Goal: Information Seeking & Learning: Find specific fact

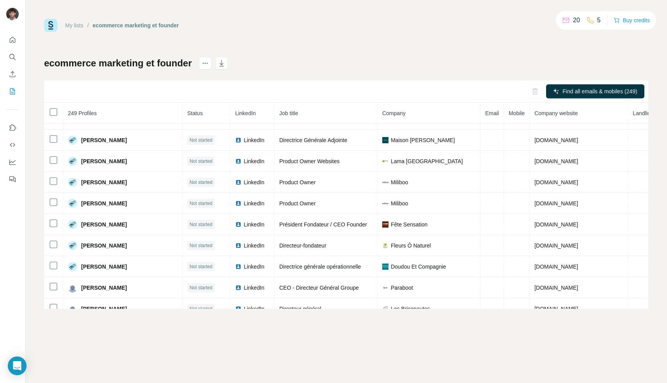
scroll to position [138, 0]
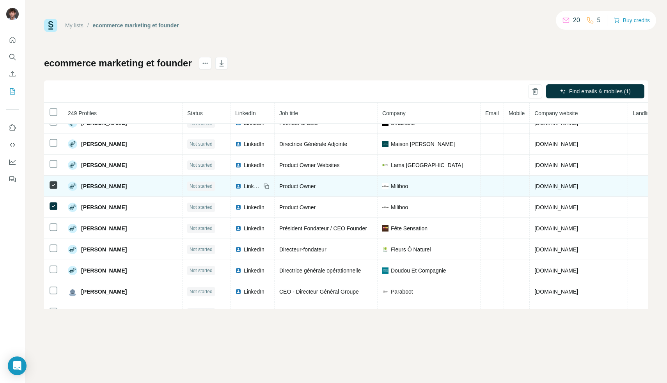
click at [54, 190] on td at bounding box center [53, 185] width 19 height 21
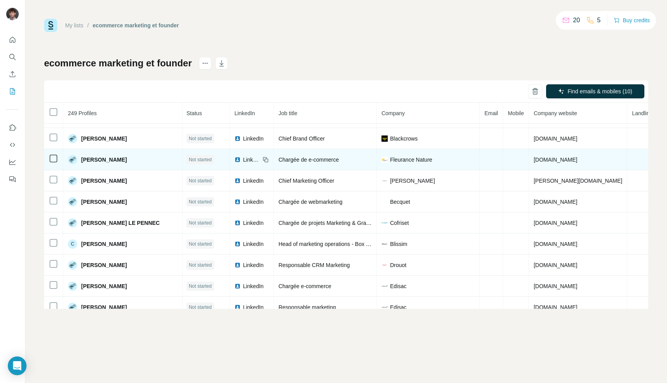
scroll to position [1732, 1]
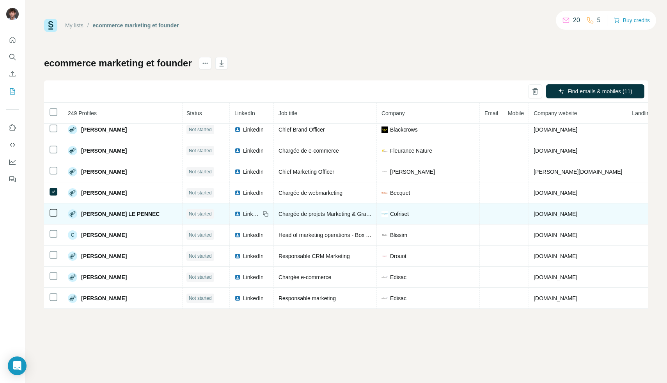
click at [53, 217] on icon at bounding box center [53, 212] width 9 height 9
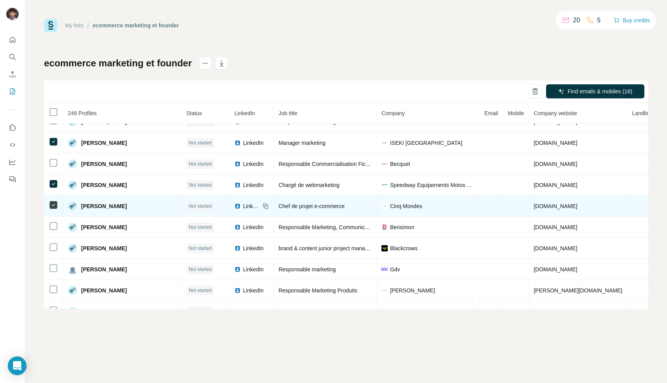
scroll to position [1909, 1]
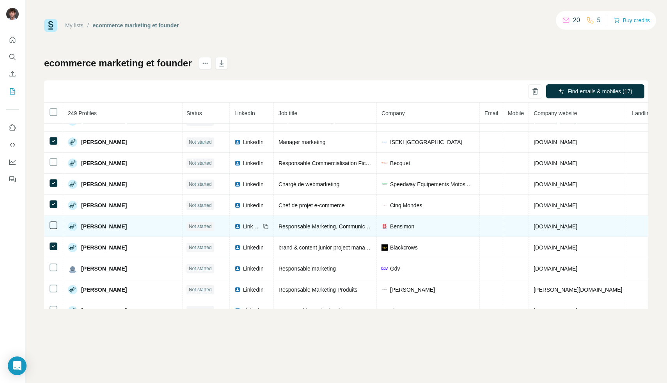
click at [57, 218] on td at bounding box center [53, 226] width 19 height 21
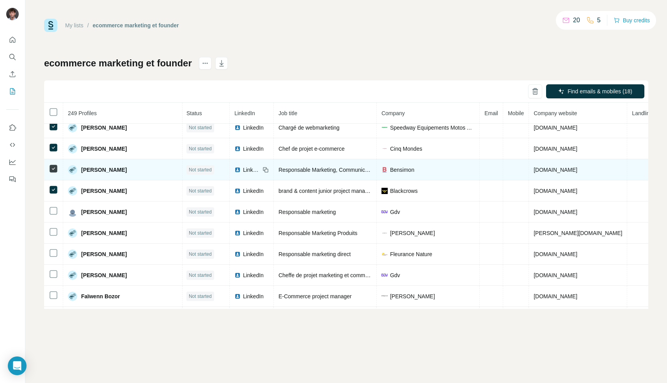
scroll to position [1968, 1]
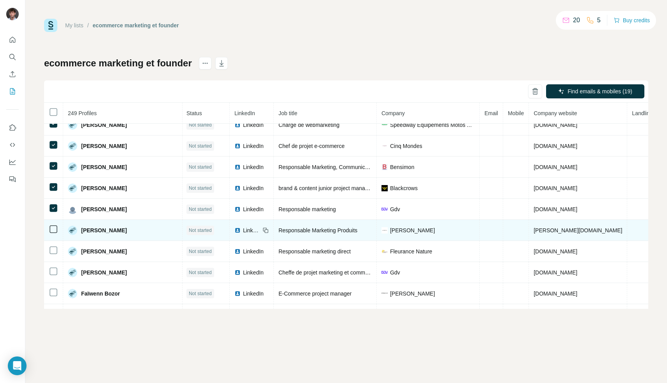
click at [309, 230] on span "Responsable Marketing Produits" at bounding box center [317, 230] width 79 height 6
click at [390, 227] on span "Gemmyo" at bounding box center [412, 230] width 45 height 8
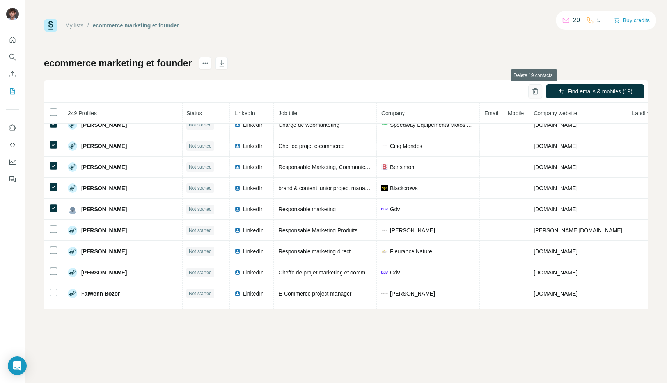
click at [532, 89] on icon "button" at bounding box center [535, 91] width 8 height 8
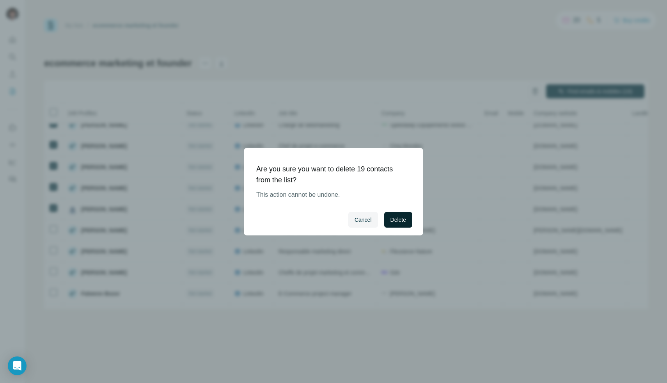
click at [394, 214] on button "Delete" at bounding box center [398, 220] width 28 height 16
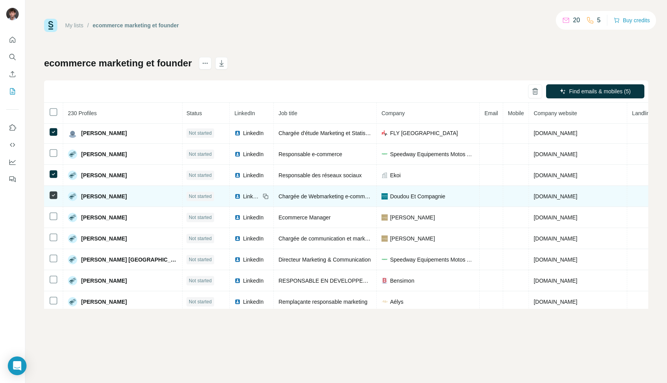
scroll to position [1813, 1]
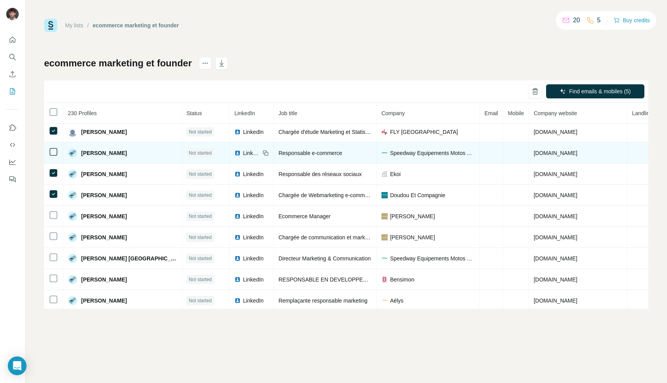
click at [51, 156] on td at bounding box center [53, 152] width 19 height 21
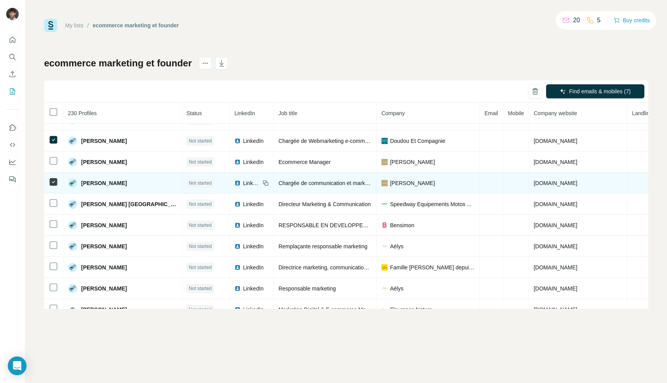
scroll to position [1904, 1]
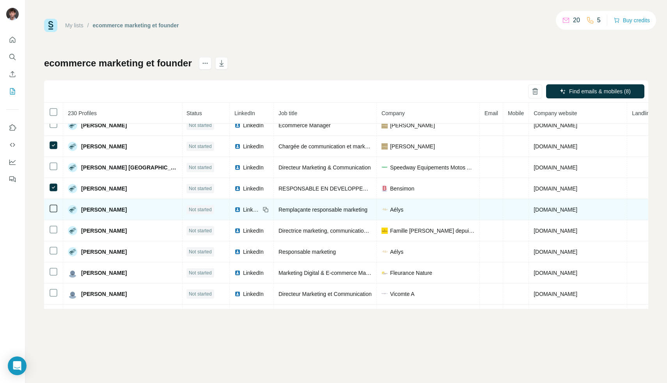
click at [54, 213] on td at bounding box center [53, 209] width 19 height 21
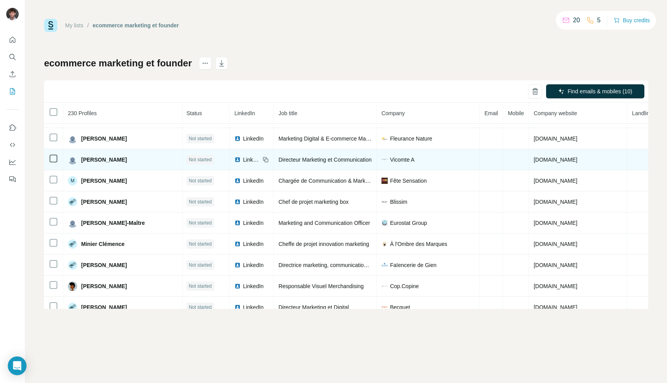
scroll to position [2039, 1]
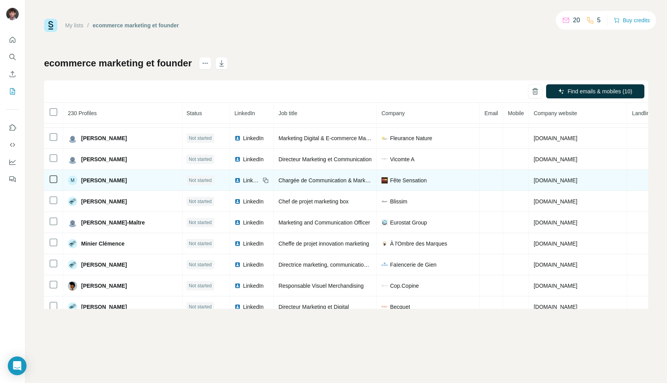
click at [55, 175] on td at bounding box center [53, 180] width 19 height 21
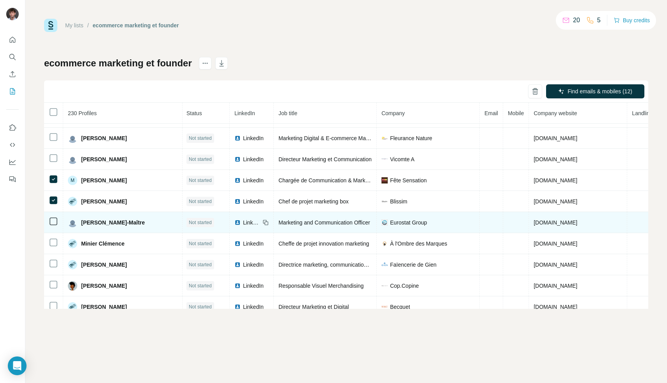
click at [53, 229] on td at bounding box center [53, 222] width 19 height 21
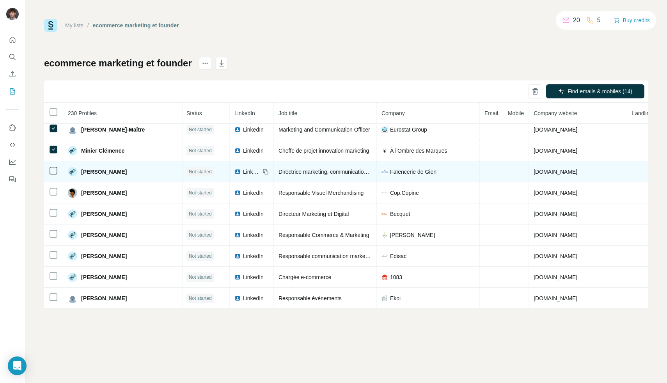
scroll to position [2132, 1]
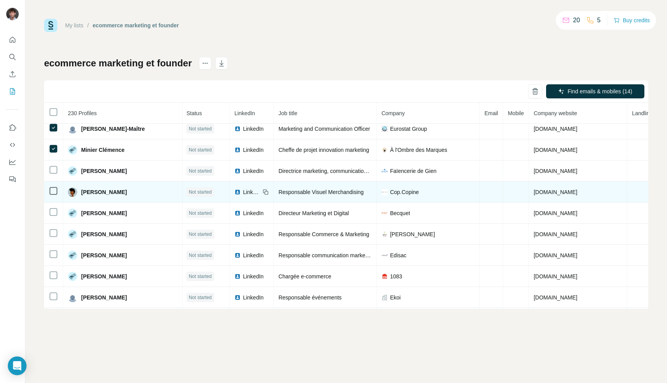
click at [55, 195] on icon at bounding box center [53, 190] width 9 height 9
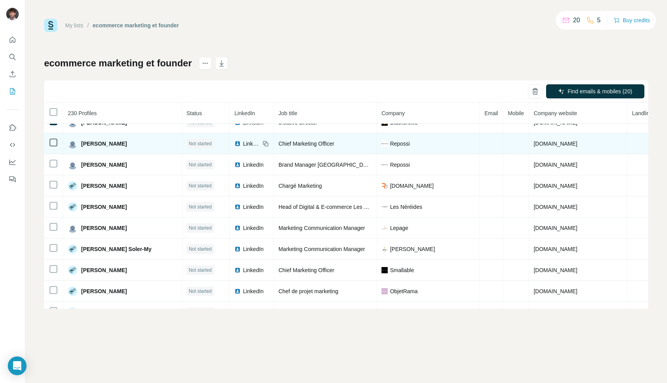
scroll to position [2329, 1]
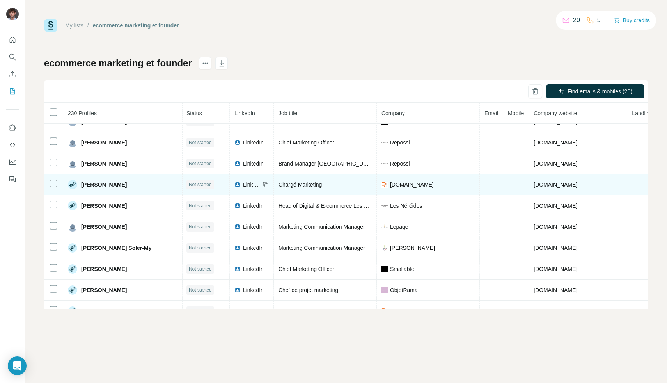
click at [56, 187] on icon at bounding box center [53, 183] width 9 height 9
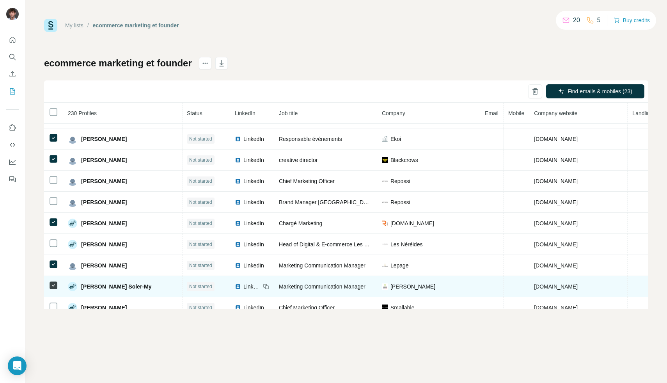
scroll to position [2290, 0]
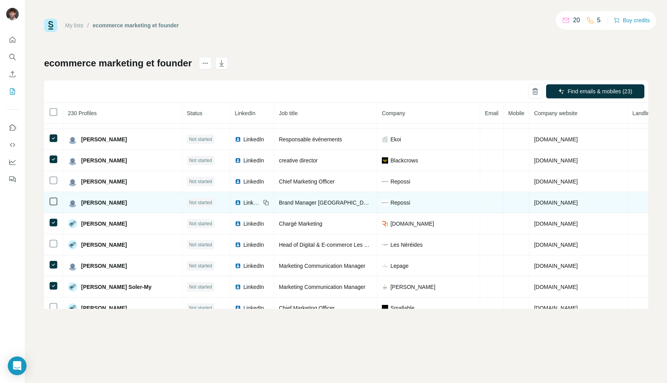
click at [56, 197] on icon at bounding box center [53, 201] width 9 height 9
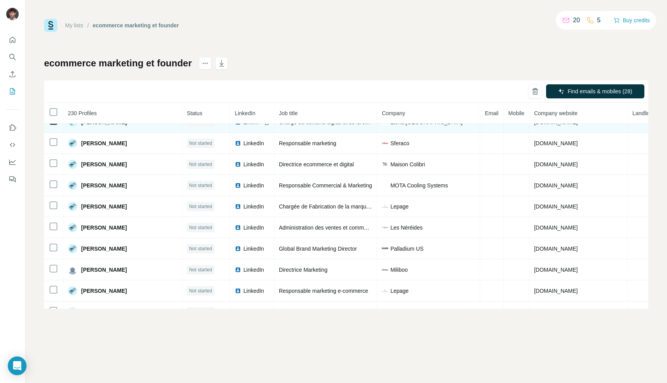
scroll to position [2623, 2]
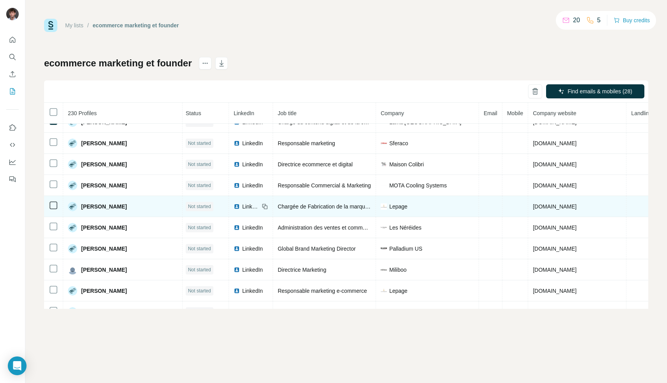
click at [58, 204] on td at bounding box center [53, 206] width 19 height 21
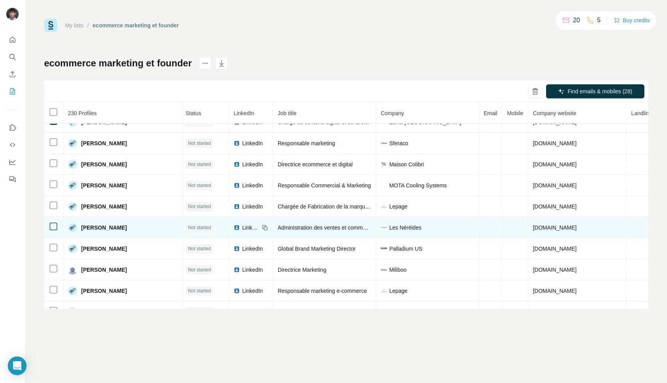
click at [57, 225] on icon at bounding box center [53, 226] width 9 height 9
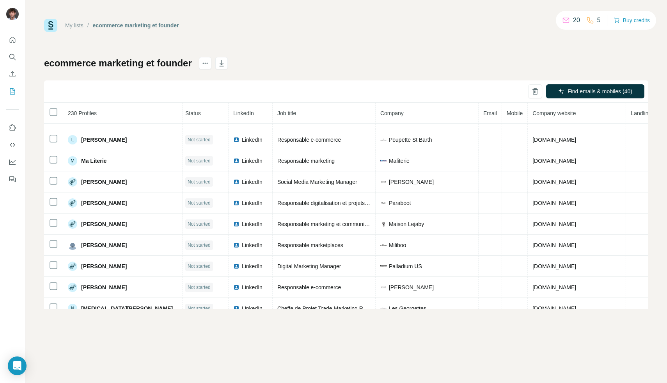
scroll to position [3279, 2]
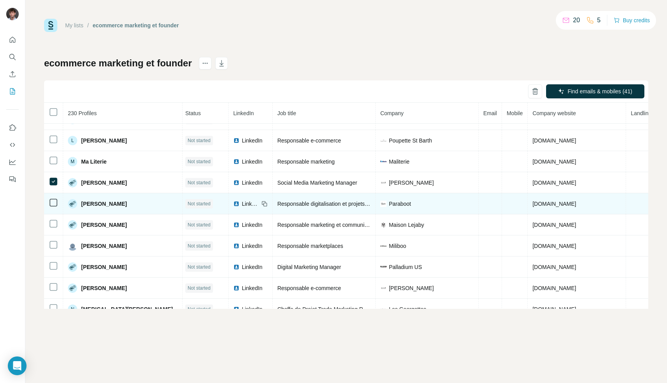
click at [52, 198] on div at bounding box center [53, 202] width 9 height 9
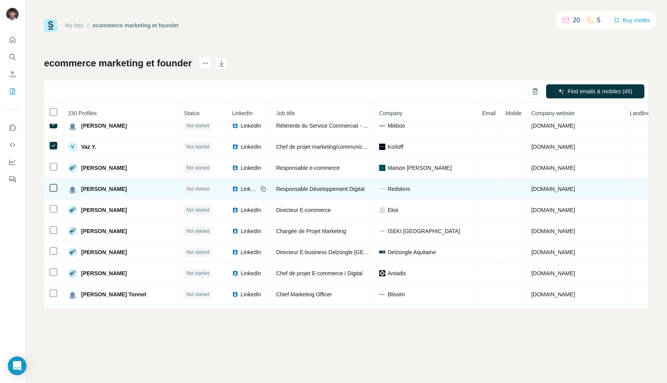
scroll to position [3527, 3]
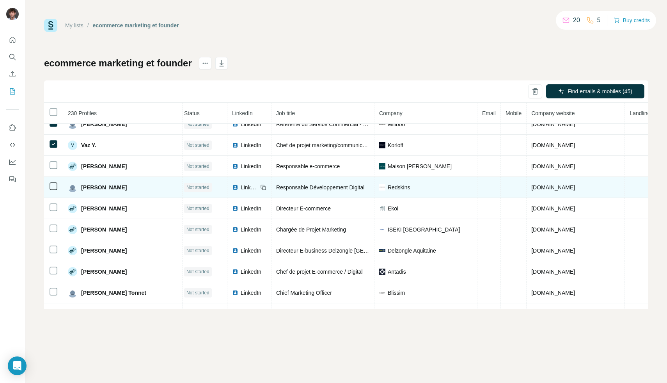
click at [60, 191] on td at bounding box center [53, 187] width 19 height 21
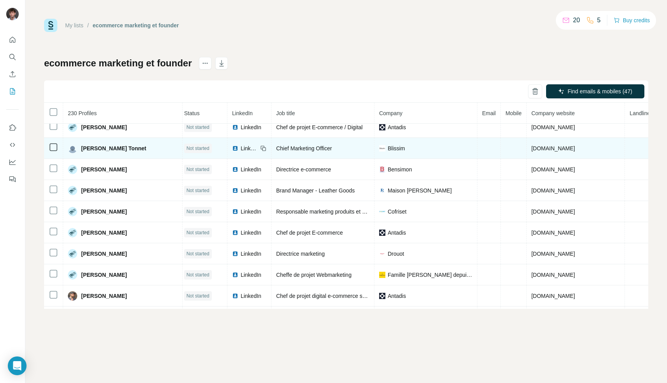
scroll to position [3671, 3]
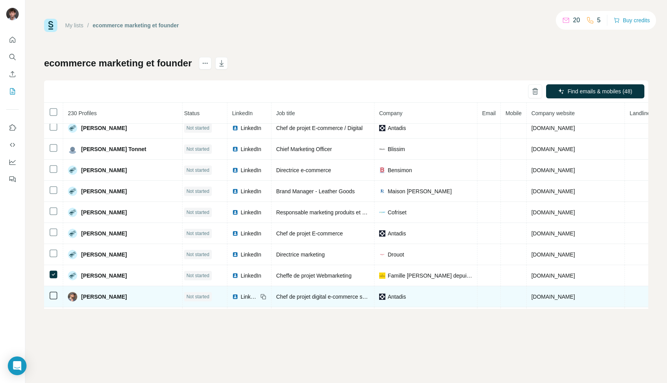
click at [58, 296] on td at bounding box center [53, 296] width 19 height 21
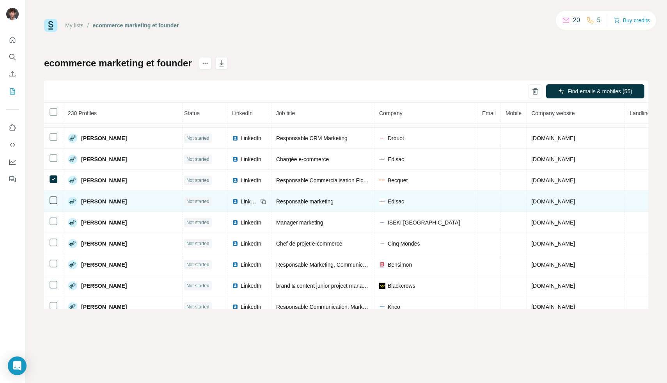
scroll to position [4001, 3]
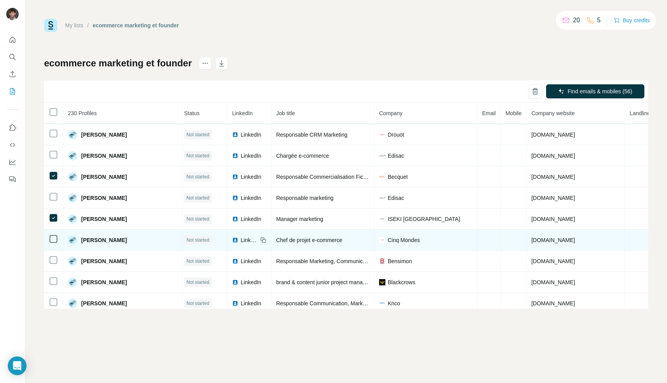
click at [65, 239] on td "Clara Pubreuil" at bounding box center [122, 239] width 119 height 21
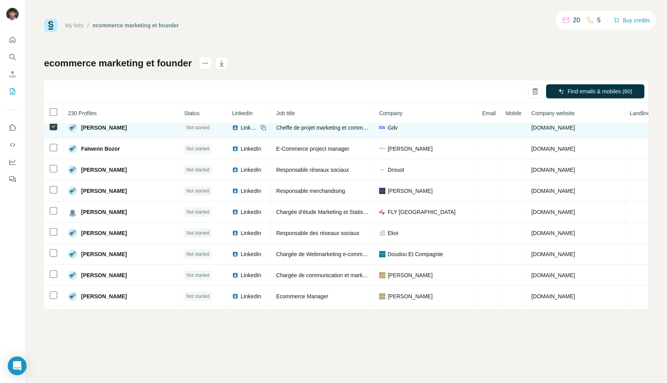
scroll to position [4261, 3]
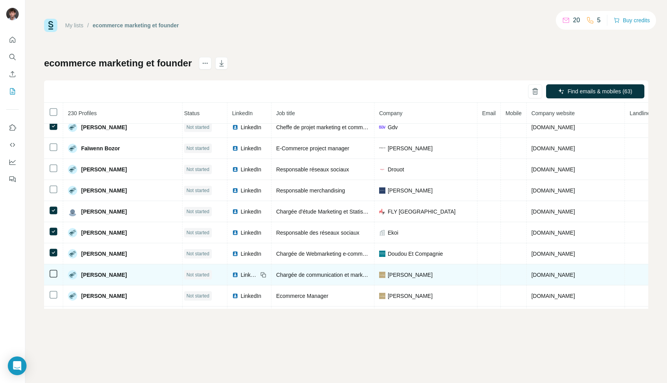
click at [53, 277] on icon at bounding box center [53, 273] width 9 height 9
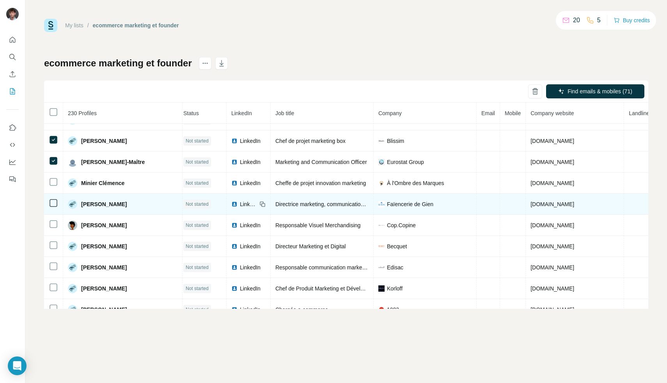
scroll to position [4626, 4]
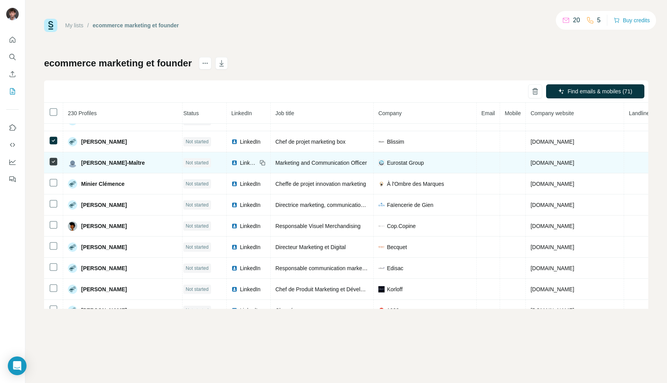
click at [331, 163] on span "Marketing and Communication Officer" at bounding box center [321, 163] width 92 height 6
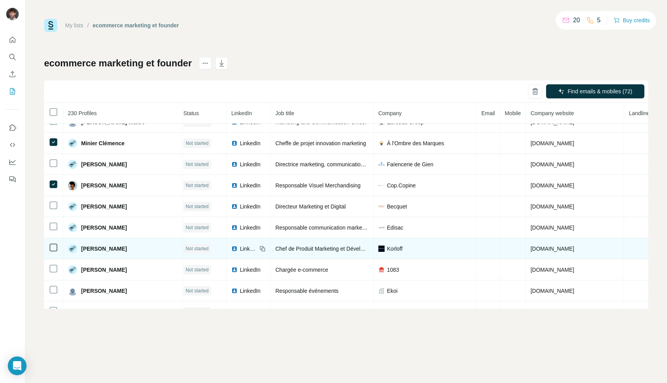
scroll to position [4680, 4]
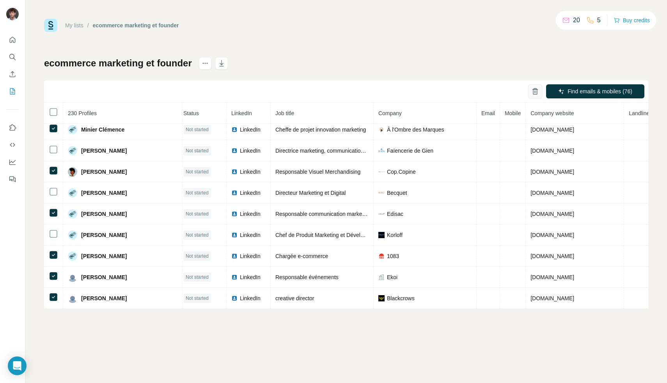
click at [540, 90] on button "button" at bounding box center [535, 91] width 14 height 14
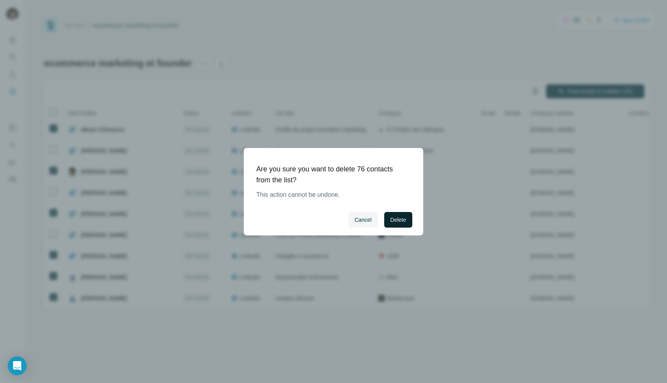
click at [409, 222] on button "Delete" at bounding box center [398, 220] width 28 height 16
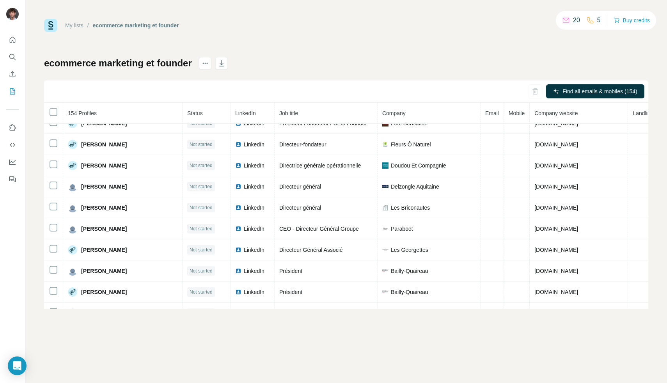
scroll to position [0, 0]
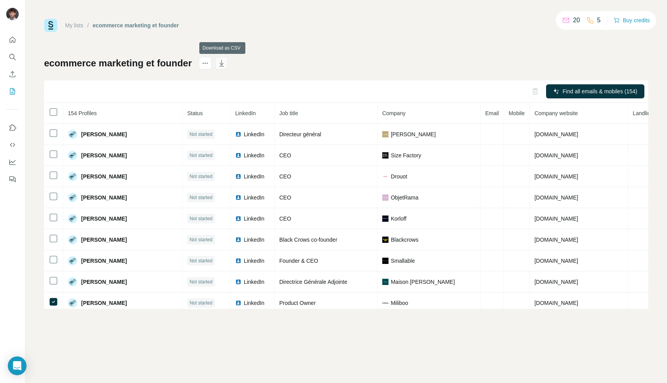
click at [221, 61] on icon "button" at bounding box center [222, 63] width 8 height 8
click at [11, 57] on icon "Search" at bounding box center [13, 57] width 8 height 8
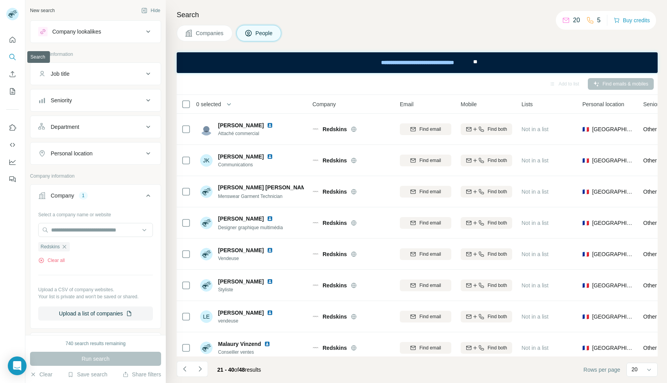
click at [19, 64] on div at bounding box center [12, 107] width 25 height 158
click at [17, 58] on button "Search" at bounding box center [12, 57] width 12 height 14
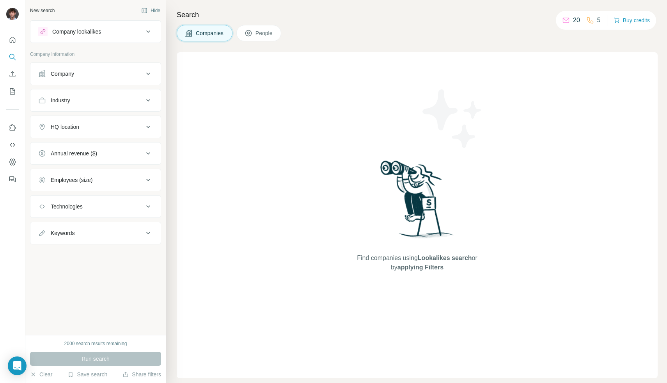
click at [127, 70] on div "Company" at bounding box center [90, 74] width 105 height 8
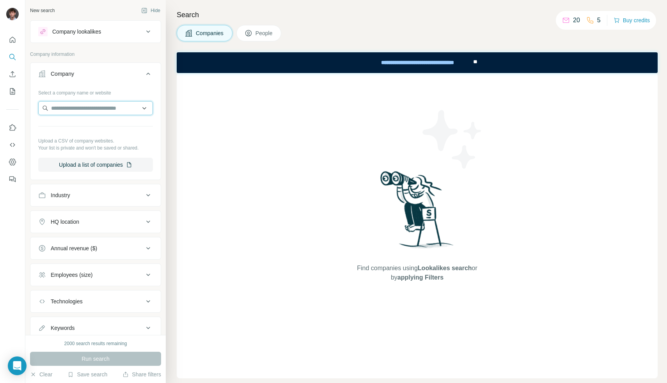
click at [117, 110] on input "text" at bounding box center [95, 108] width 115 height 14
drag, startPoint x: 121, startPoint y: 108, endPoint x: 17, endPoint y: 106, distance: 103.8
click at [17, 106] on div "New search Hide Company lookalikes Company information Company Select a company…" at bounding box center [333, 191] width 667 height 383
type input "*"
type input "*******"
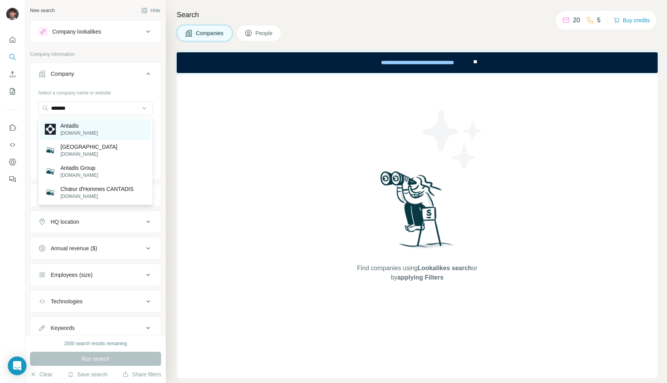
click at [64, 128] on p "Antadis" at bounding box center [78, 126] width 37 height 8
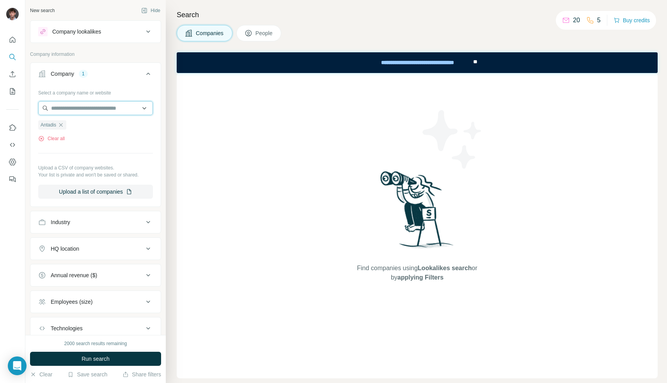
click at [105, 111] on input "text" at bounding box center [95, 108] width 115 height 14
click at [94, 165] on p "Upload a CSV of company websites." at bounding box center [95, 167] width 115 height 7
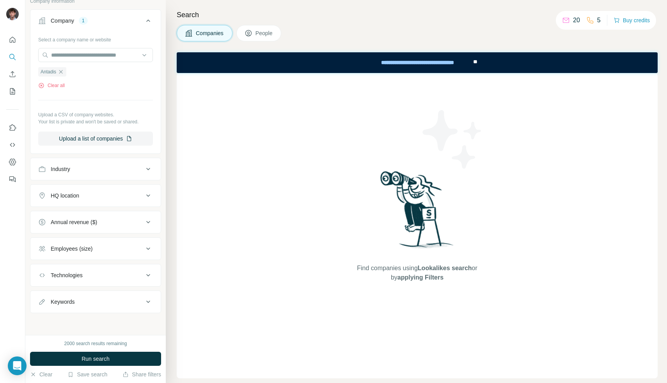
click at [106, 352] on button "Run search" at bounding box center [95, 358] width 131 height 14
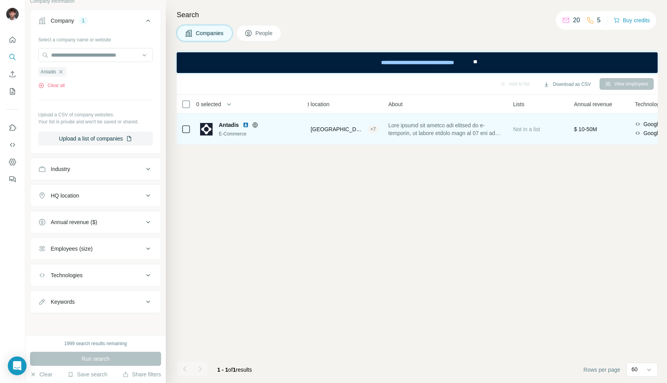
scroll to position [0, 108]
drag, startPoint x: 409, startPoint y: 125, endPoint x: 445, endPoint y: 140, distance: 39.5
click at [445, 140] on td at bounding box center [445, 128] width 125 height 31
click at [447, 135] on span at bounding box center [445, 129] width 115 height 16
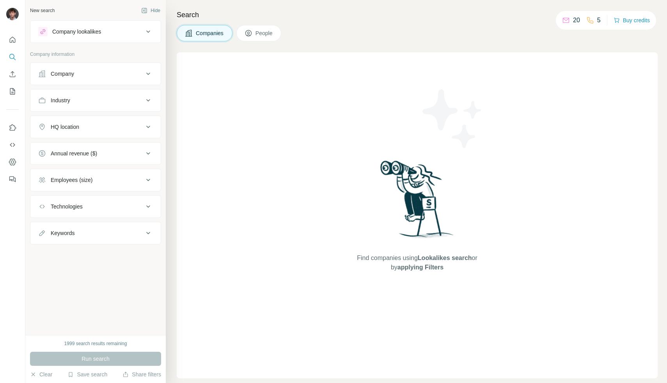
click at [105, 74] on div "Company" at bounding box center [90, 74] width 105 height 8
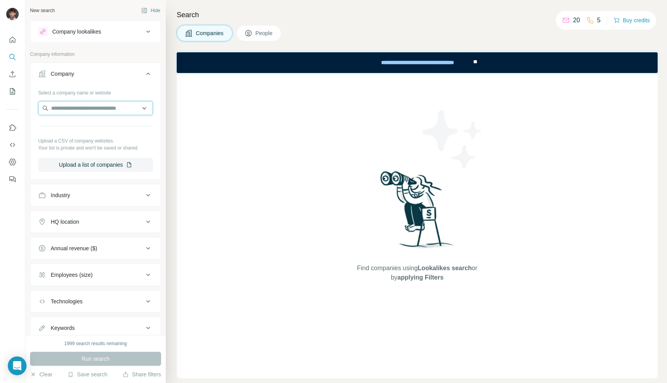
click at [97, 103] on input "text" at bounding box center [95, 108] width 115 height 14
type input "*"
click at [64, 109] on input "*********" at bounding box center [95, 108] width 115 height 14
type input "********"
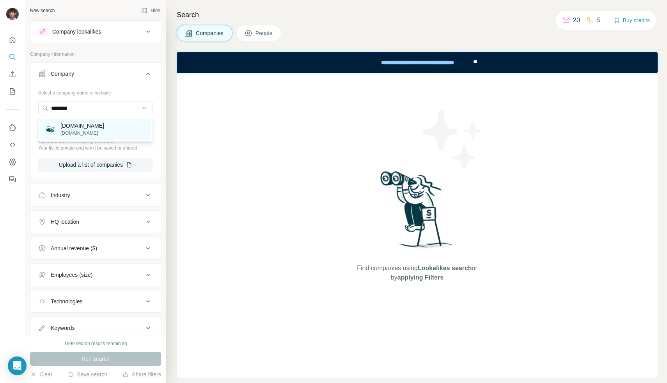
click at [82, 132] on p "[DOMAIN_NAME]" at bounding box center [82, 132] width 44 height 7
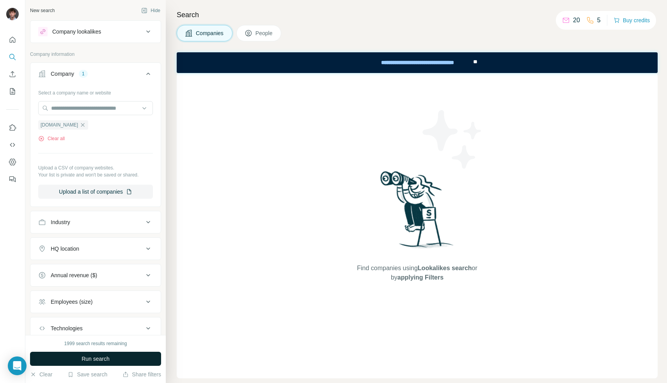
click at [88, 356] on span "Run search" at bounding box center [96, 358] width 28 height 8
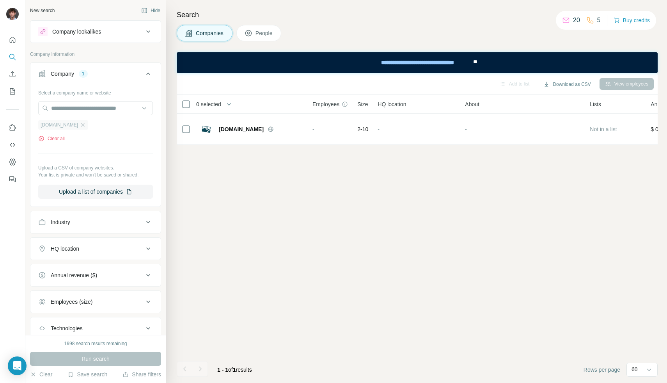
click at [76, 121] on div "[DOMAIN_NAME]" at bounding box center [63, 124] width 50 height 9
click at [80, 126] on icon "button" at bounding box center [83, 125] width 6 height 6
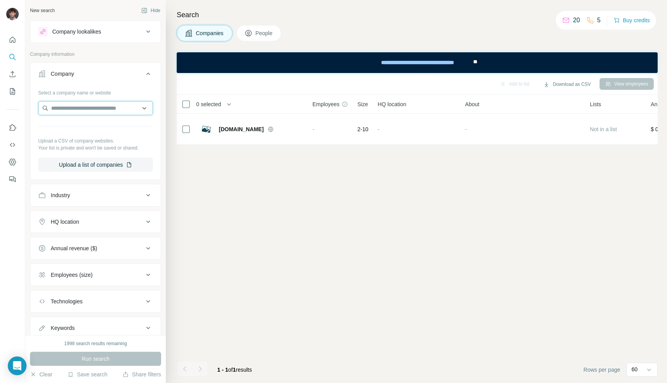
click at [78, 106] on input "text" at bounding box center [95, 108] width 115 height 14
type input "******"
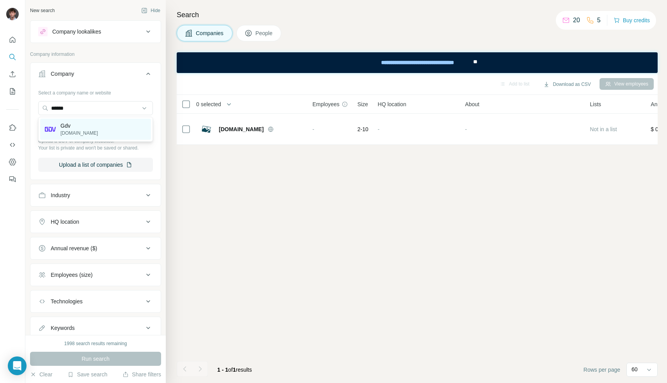
click at [71, 124] on p "Gdv" at bounding box center [78, 126] width 37 height 8
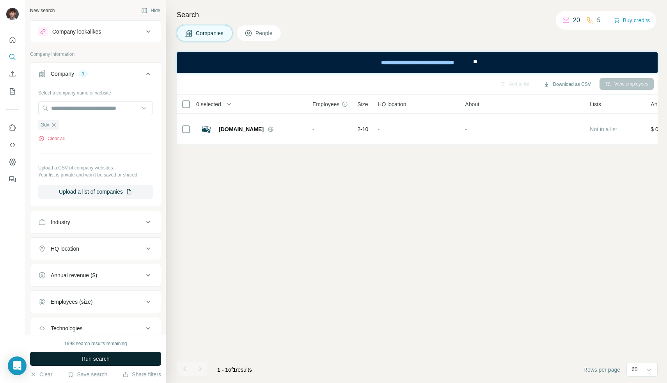
click at [80, 359] on button "Run search" at bounding box center [95, 358] width 131 height 14
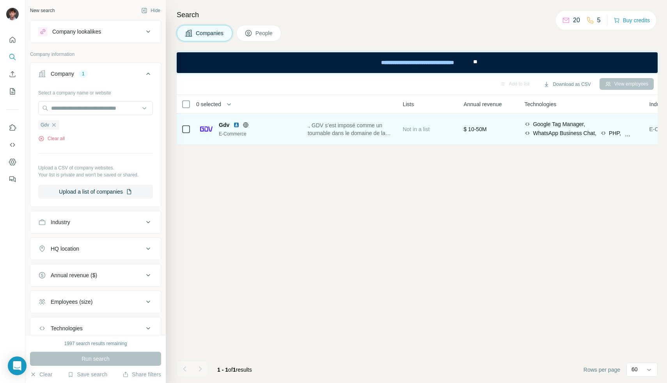
scroll to position [0, 218]
click at [329, 135] on span "Depuis 1981, GDV s’est imposé comme un acteur incontournable dans le domaine de…" at bounding box center [335, 129] width 115 height 16
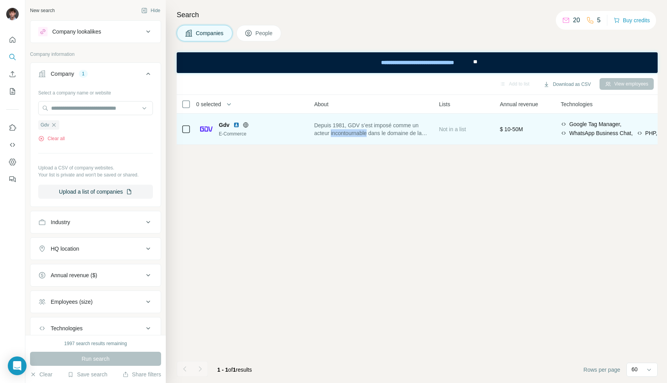
scroll to position [0, 183]
click at [235, 124] on img at bounding box center [236, 125] width 6 height 6
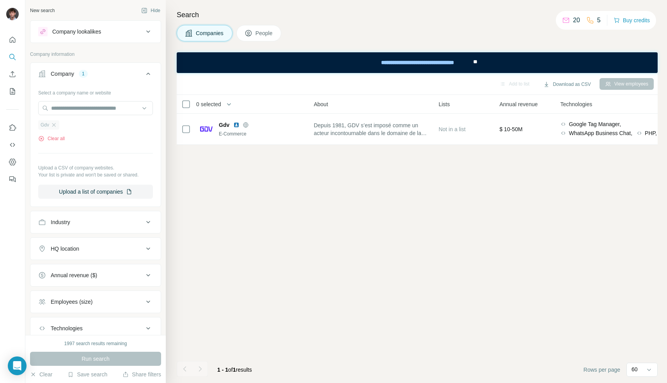
click at [58, 123] on div "Gdv" at bounding box center [48, 124] width 21 height 9
click at [55, 126] on icon "button" at bounding box center [54, 125] width 6 height 6
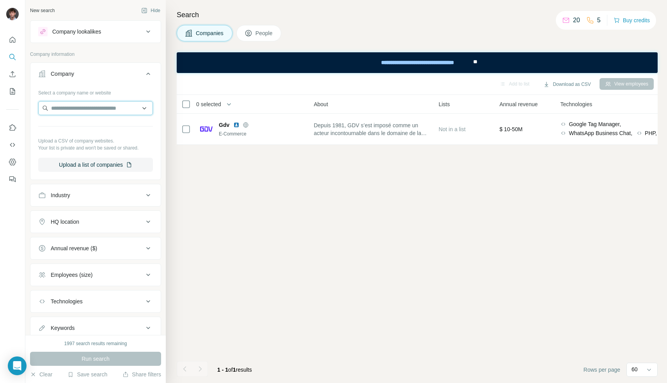
click at [62, 107] on input "text" at bounding box center [95, 108] width 115 height 14
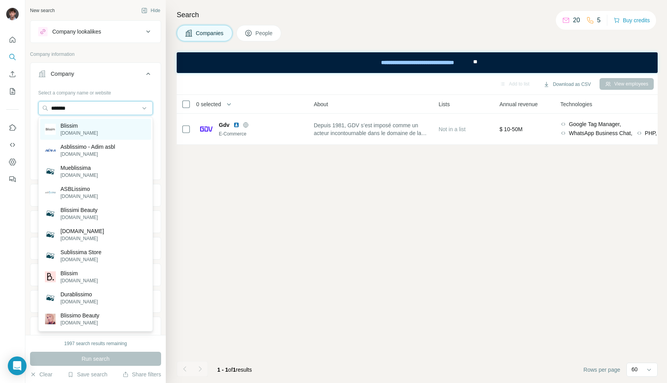
type input "*******"
click at [65, 127] on p "Blissim" at bounding box center [78, 126] width 37 height 8
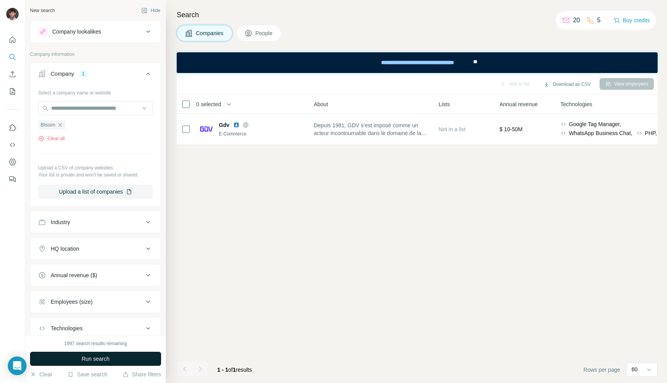
click at [98, 358] on span "Run search" at bounding box center [96, 358] width 28 height 8
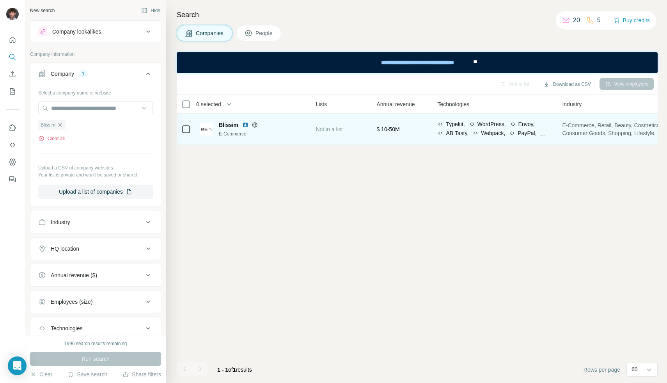
scroll to position [0, 311]
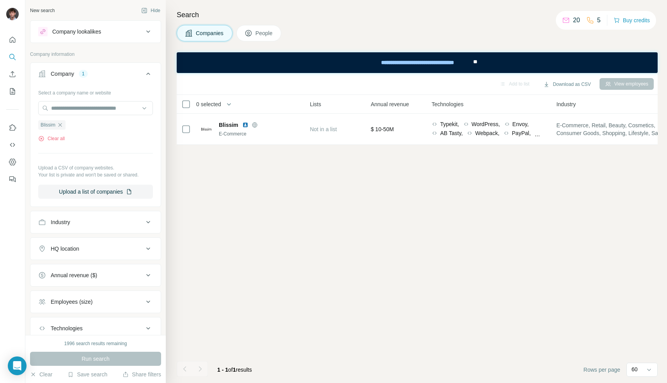
click at [426, 41] on div "Companies People" at bounding box center [417, 33] width 481 height 16
